Goal: Browse casually

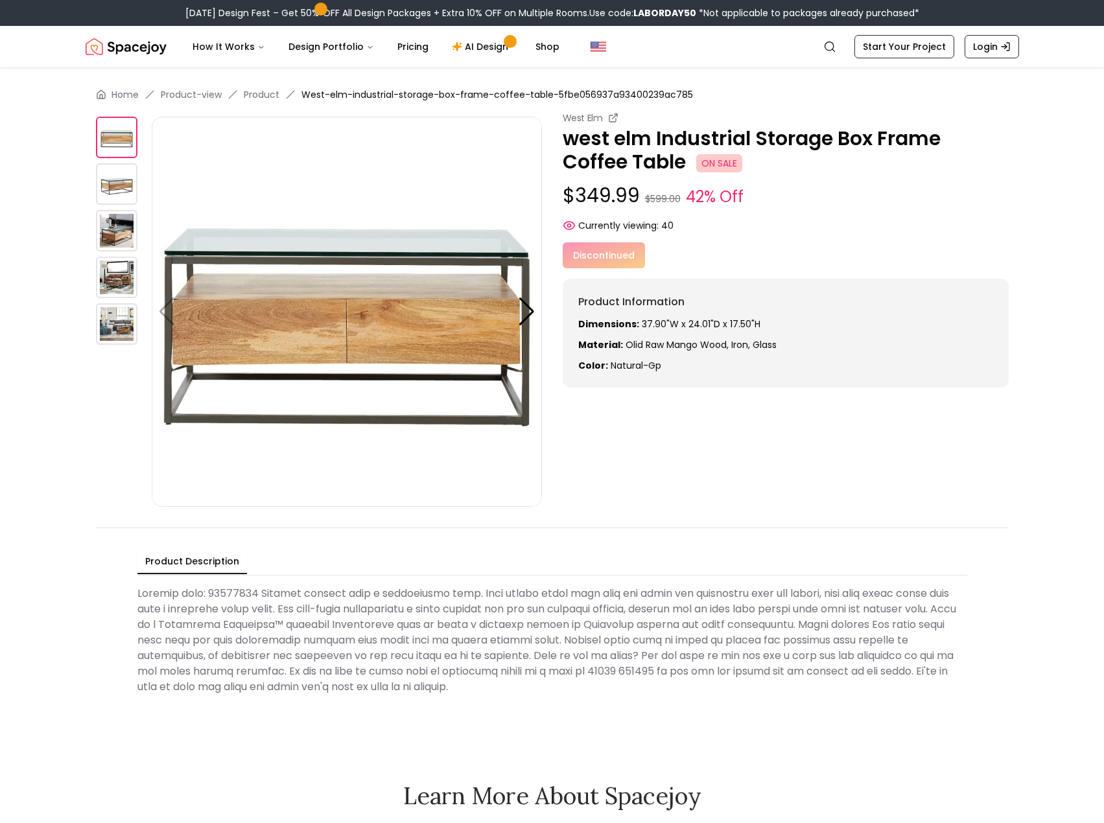
click at [113, 178] on img at bounding box center [116, 183] width 41 height 41
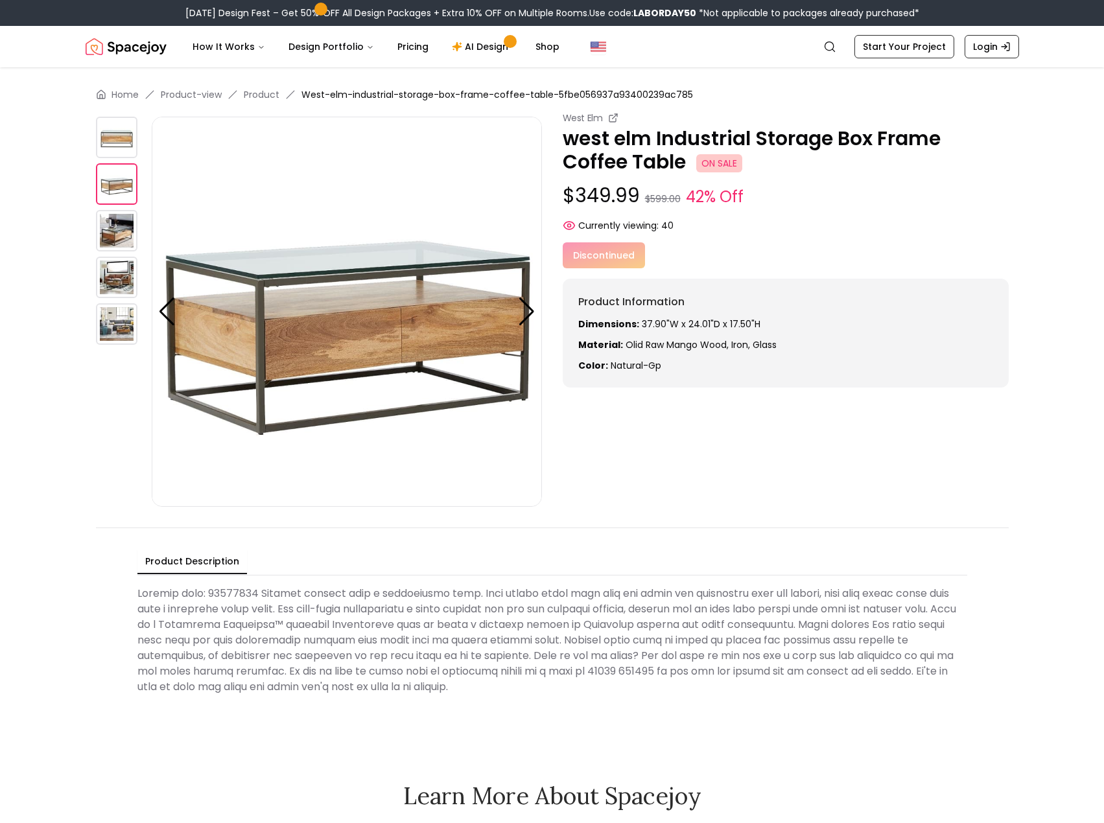
click at [410, 332] on img at bounding box center [347, 312] width 390 height 390
click at [109, 150] on img at bounding box center [116, 137] width 41 height 41
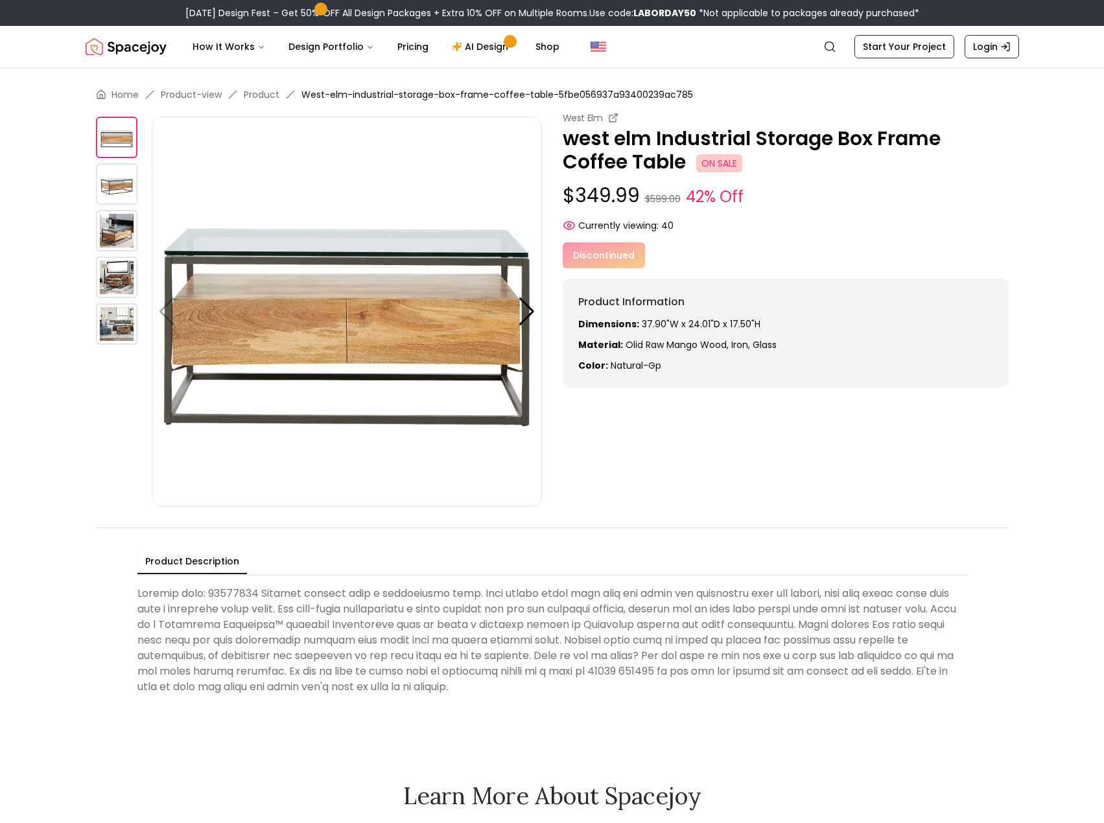
click at [130, 269] on img at bounding box center [116, 277] width 41 height 41
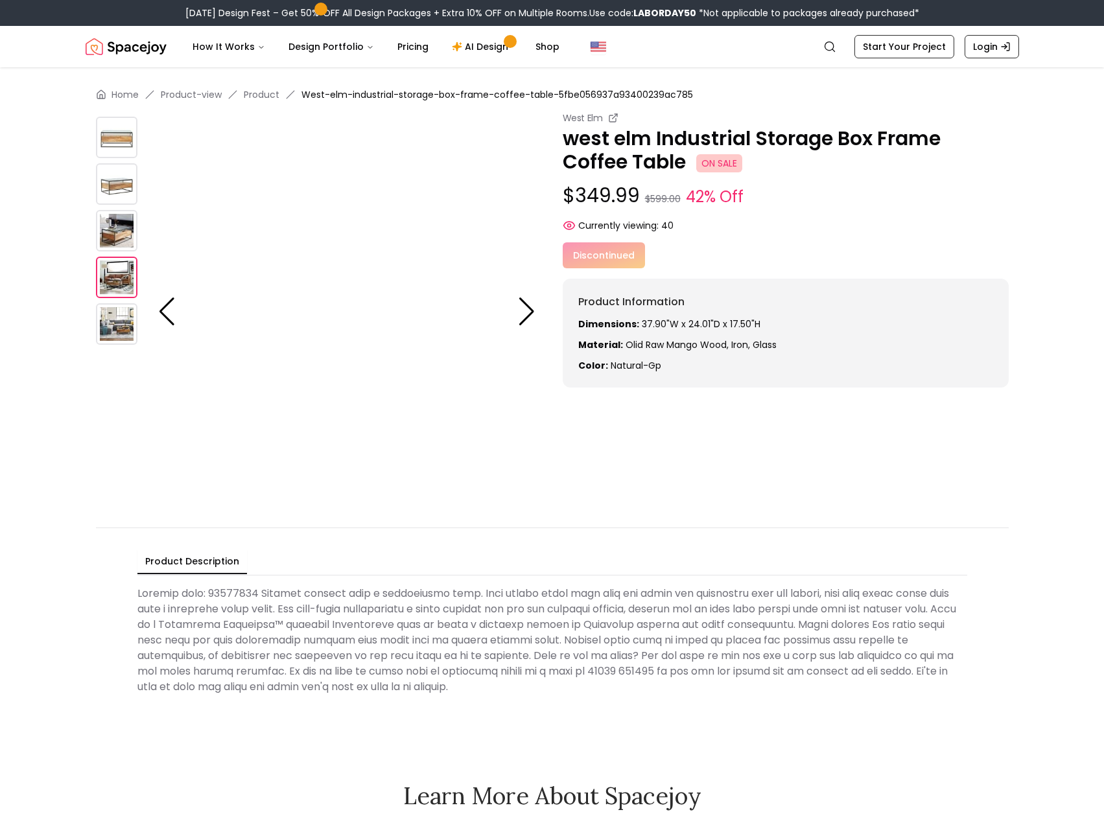
click at [119, 227] on img at bounding box center [116, 230] width 41 height 41
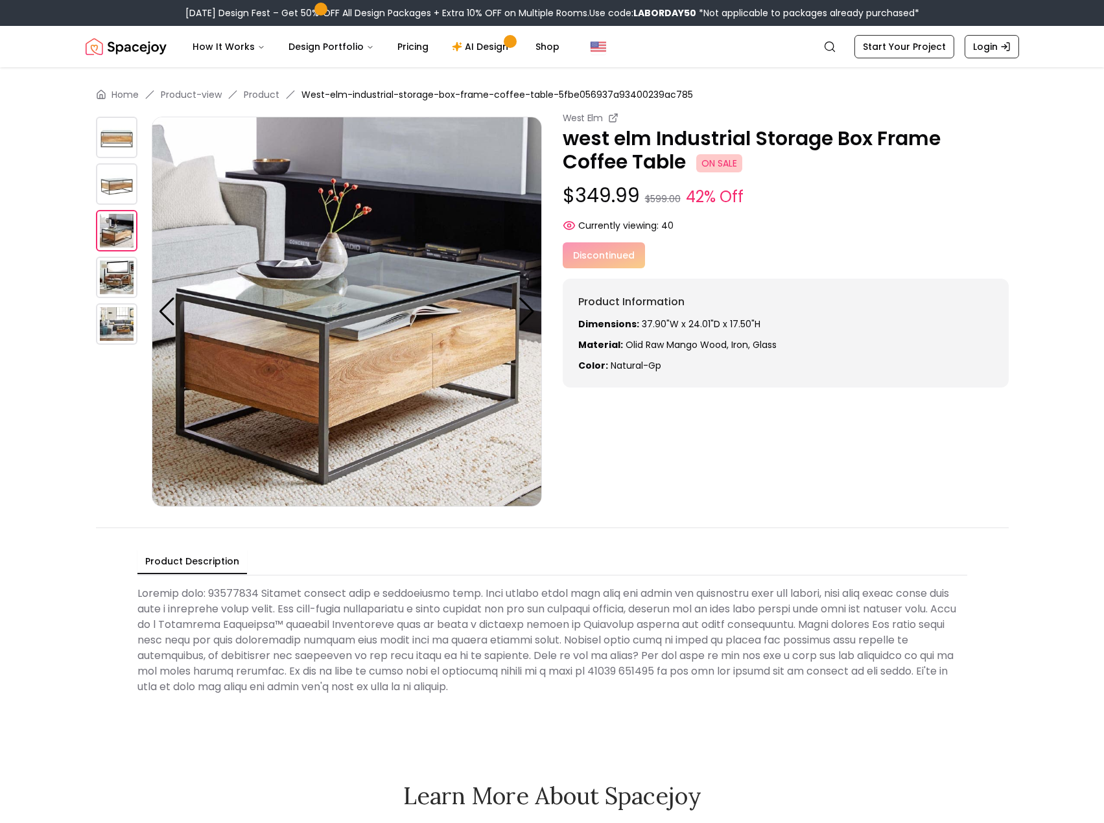
click at [112, 181] on img at bounding box center [116, 183] width 41 height 41
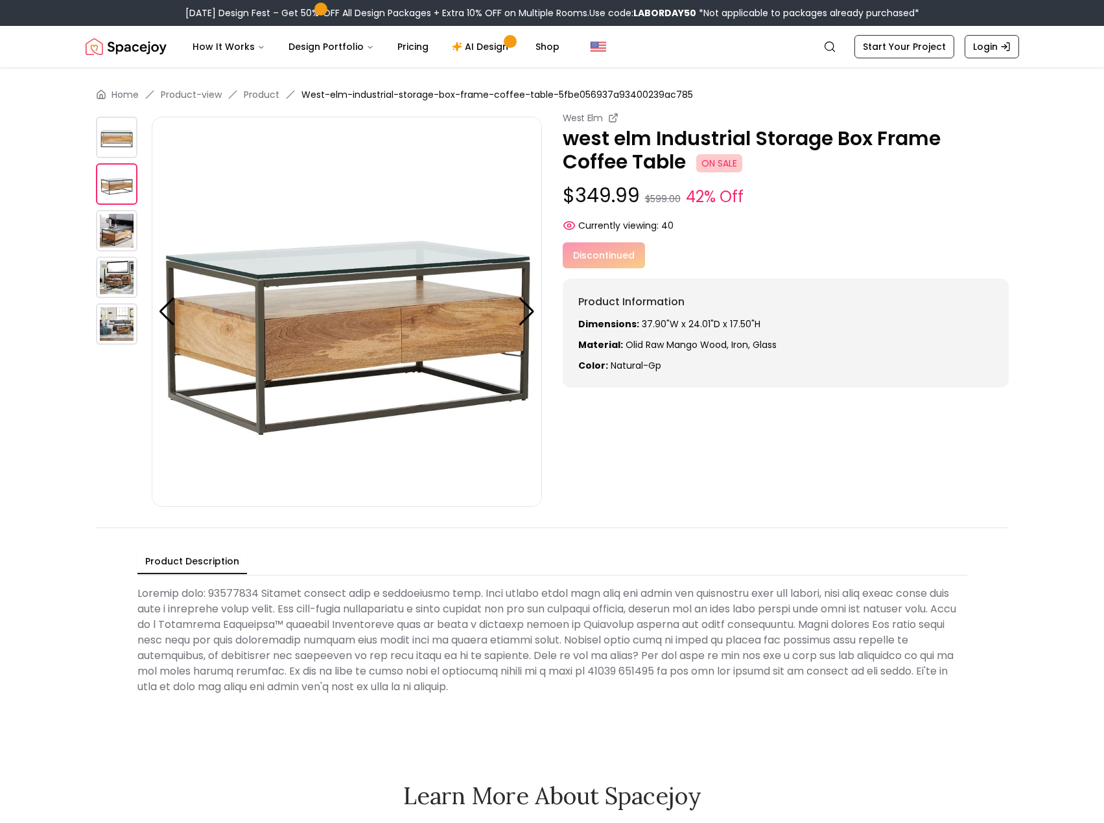
click at [109, 274] on img at bounding box center [116, 277] width 41 height 41
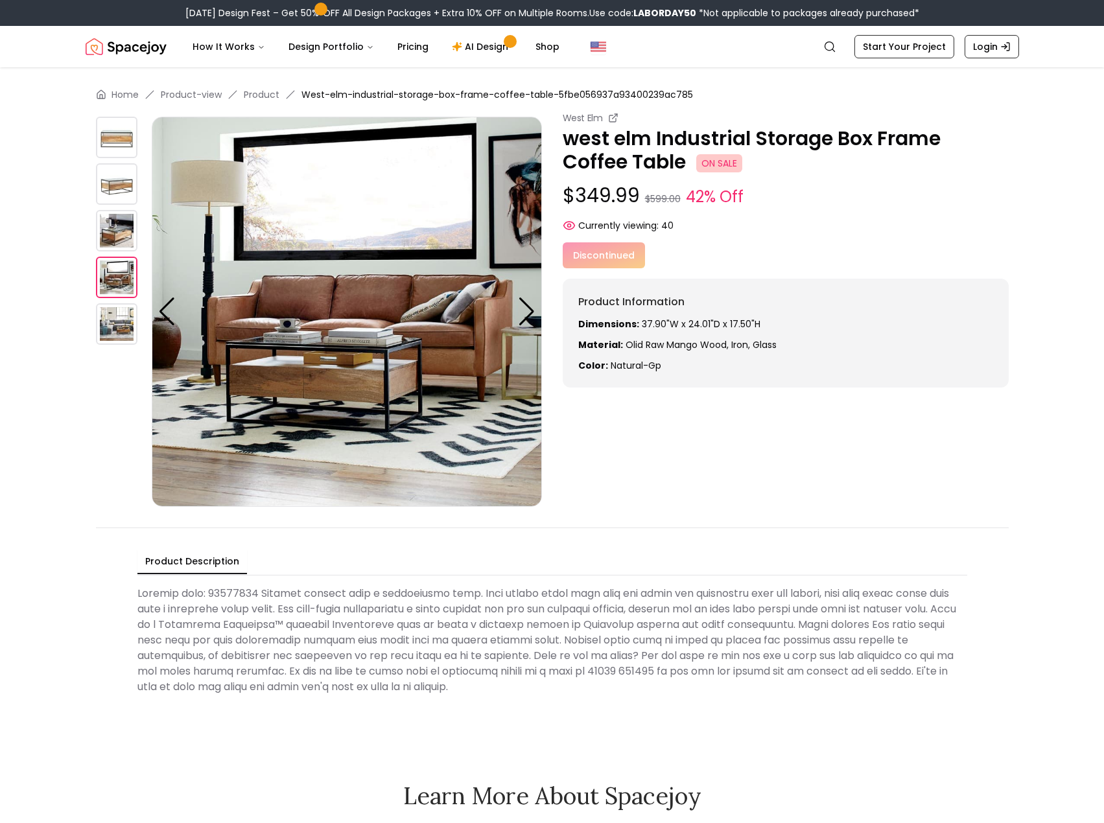
click at [125, 143] on img at bounding box center [116, 137] width 41 height 41
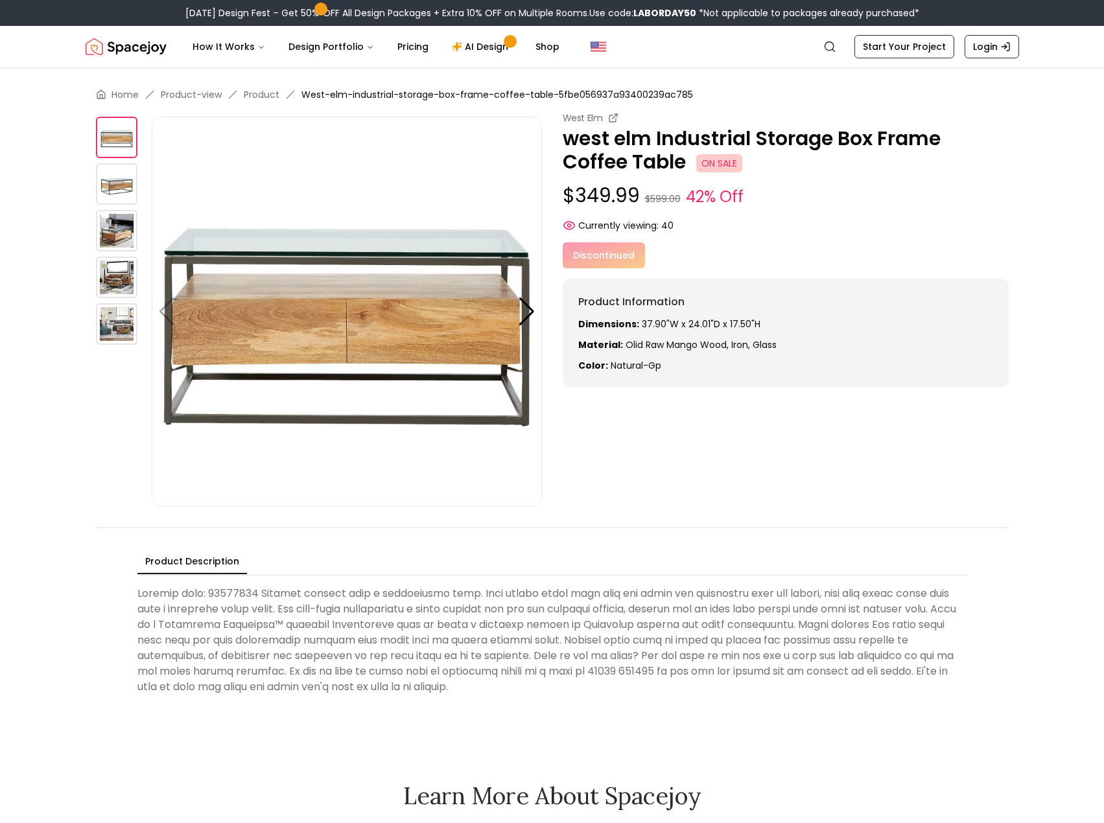
click at [115, 242] on img at bounding box center [116, 230] width 41 height 41
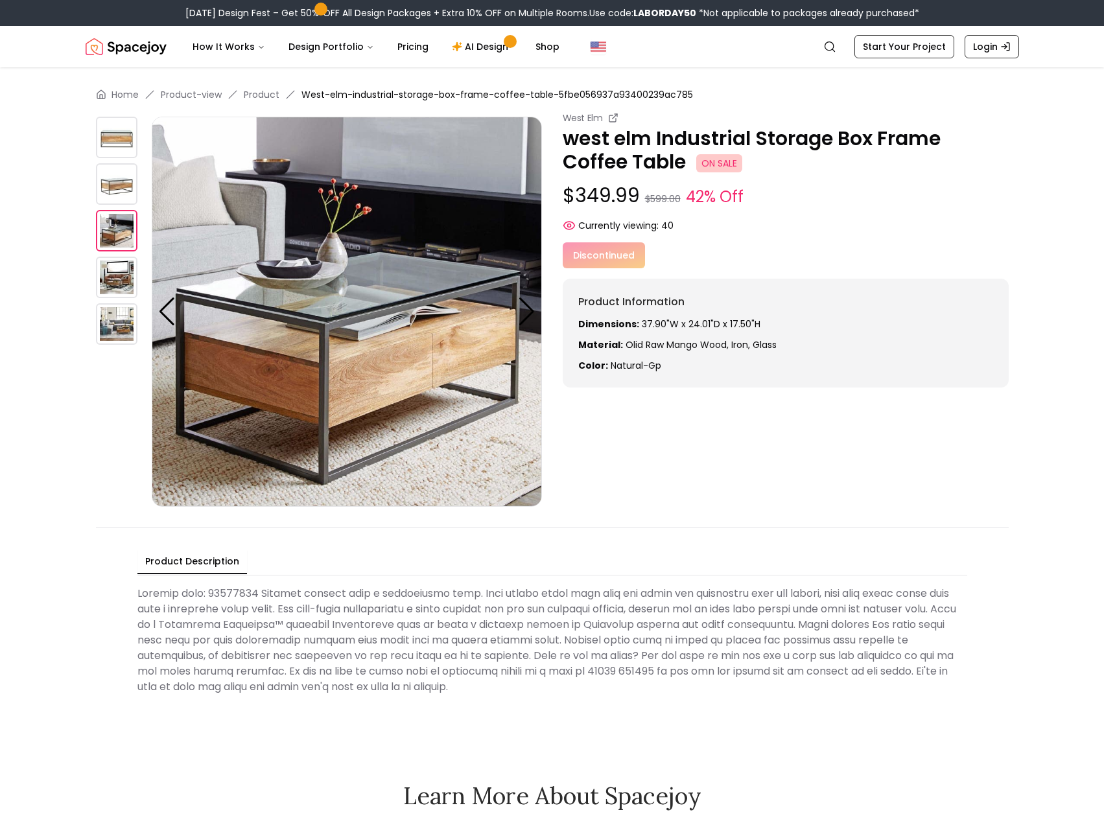
click at [117, 278] on img at bounding box center [116, 277] width 41 height 41
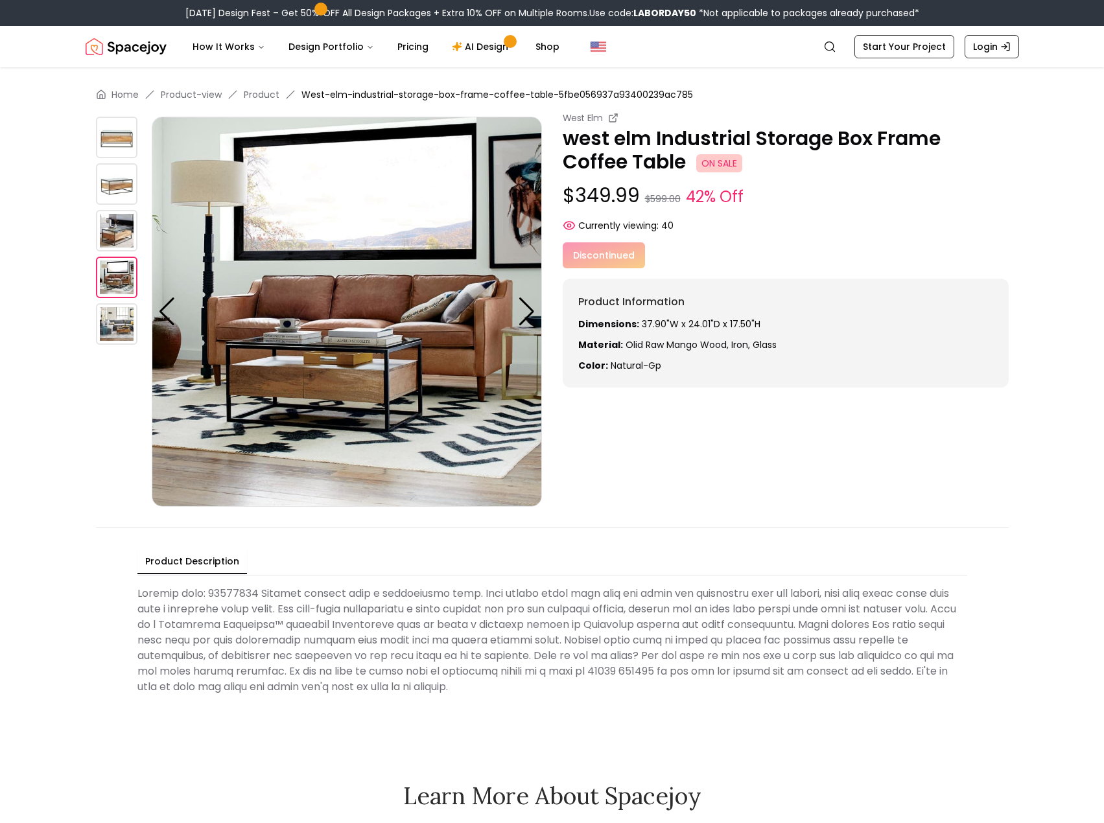
click at [127, 316] on img at bounding box center [116, 323] width 41 height 41
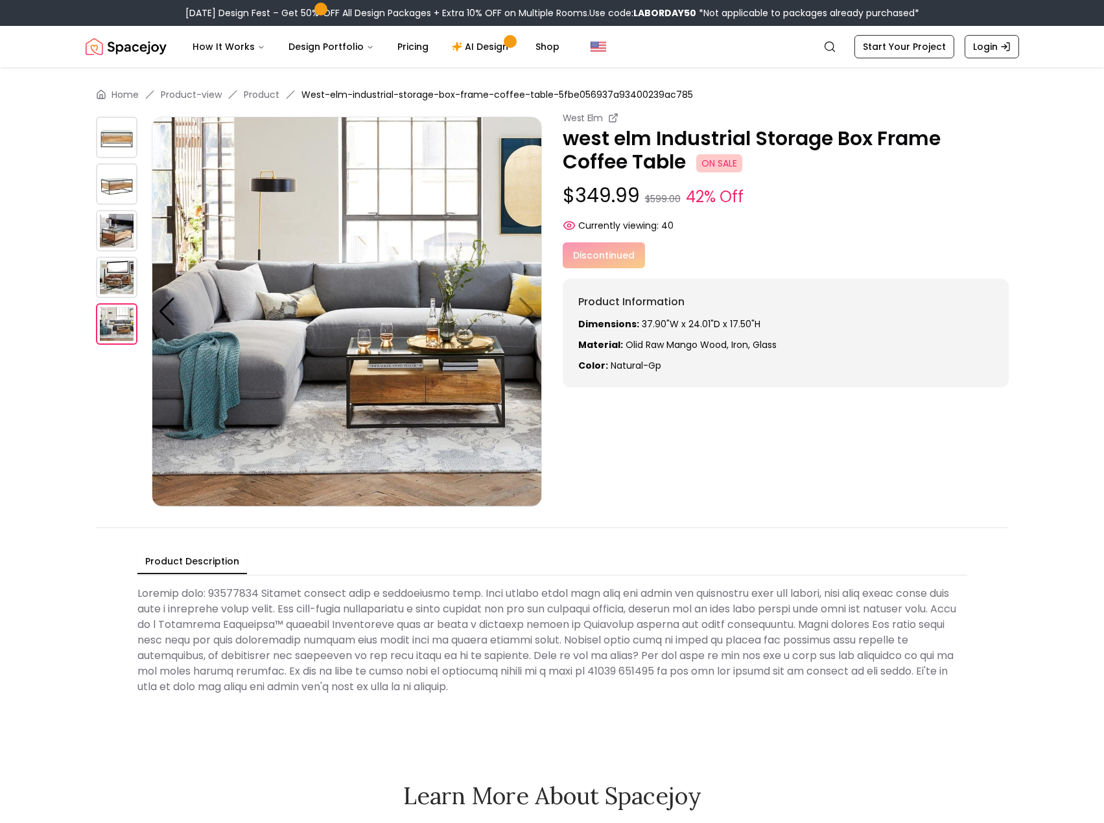
click at [112, 265] on img at bounding box center [116, 277] width 41 height 41
